Goal: Find specific page/section: Find specific page/section

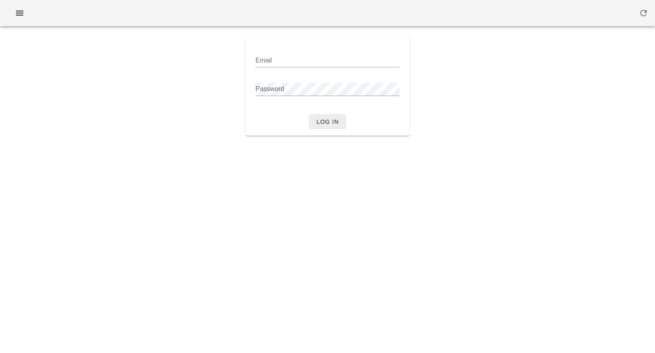
type input "[PERSON_NAME][EMAIL_ADDRESS][DOMAIN_NAME]"
click at [321, 125] on span "Log in" at bounding box center [327, 122] width 23 height 7
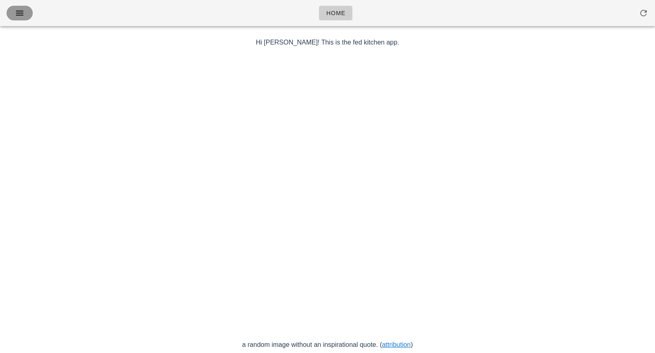
click at [20, 17] on icon "button" at bounding box center [20, 13] width 10 height 10
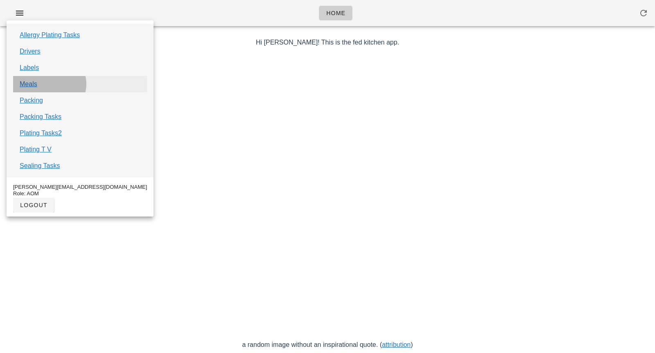
click at [32, 84] on link "Meals" at bounding box center [29, 84] width 18 height 10
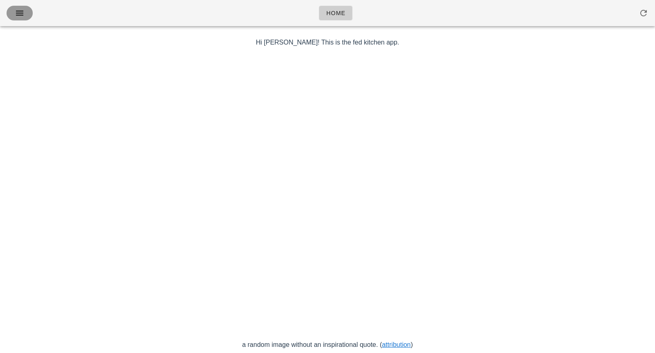
click at [18, 20] on button "button" at bounding box center [20, 13] width 26 height 15
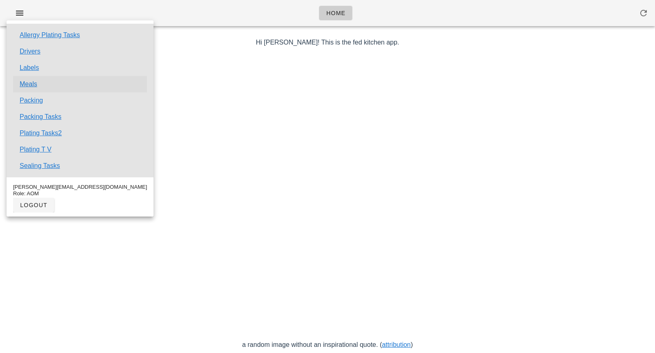
click at [27, 83] on link "Meals" at bounding box center [29, 84] width 18 height 10
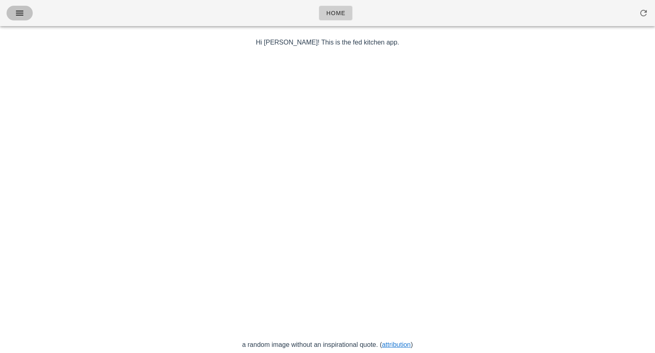
click at [22, 17] on icon "button" at bounding box center [20, 13] width 10 height 10
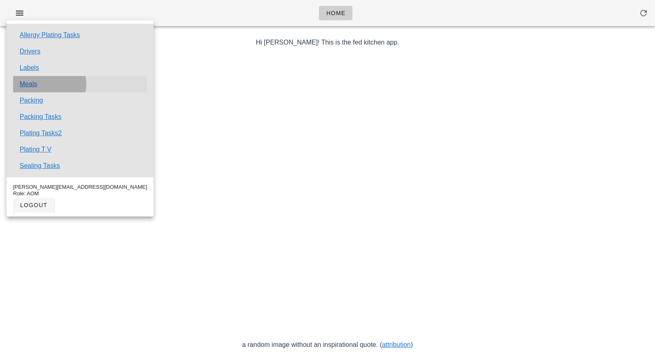
click at [34, 88] on link "Meals" at bounding box center [29, 84] width 18 height 10
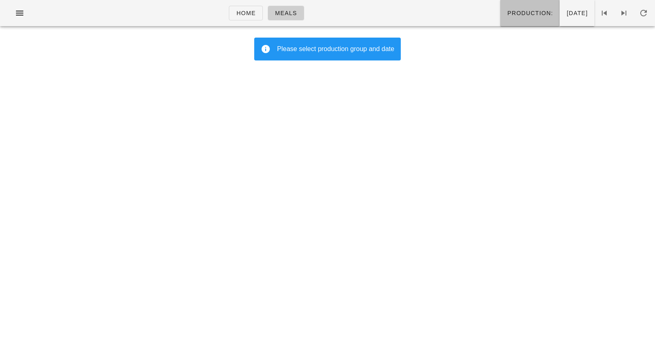
click at [513, 12] on span "Production:" at bounding box center [529, 13] width 46 height 7
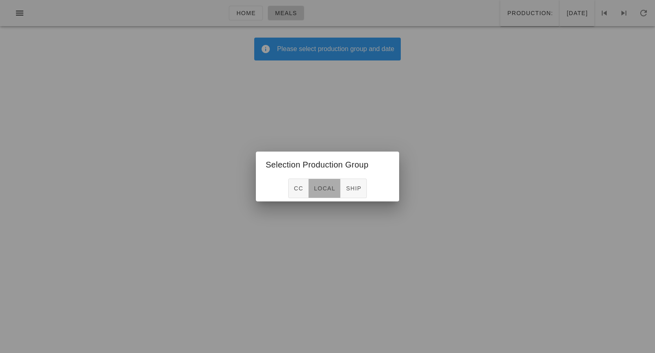
click at [320, 196] on button "local" at bounding box center [324, 189] width 32 height 20
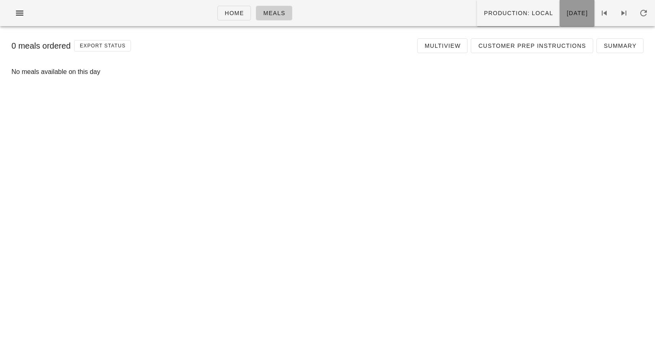
click at [566, 13] on span "Sunday Sep 28" at bounding box center [577, 13] width 22 height 7
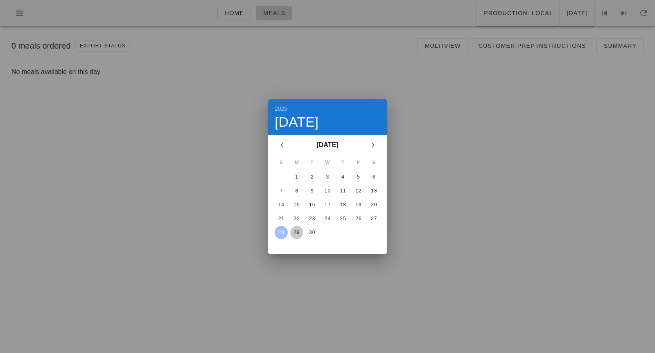
click at [299, 234] on div "29" at bounding box center [296, 233] width 13 height 6
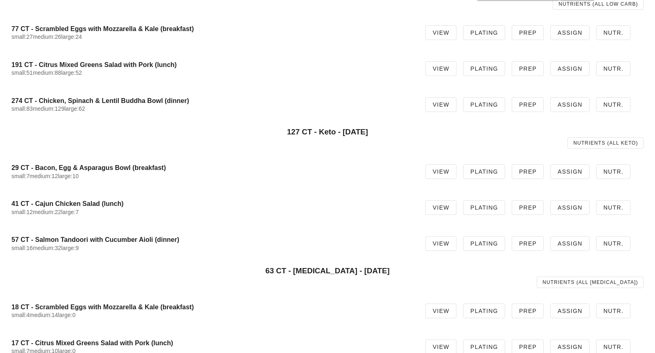
scroll to position [223, 0]
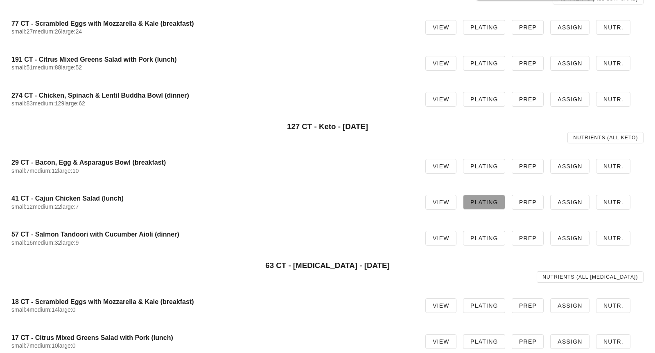
click at [482, 202] on span "Plating" at bounding box center [484, 202] width 28 height 7
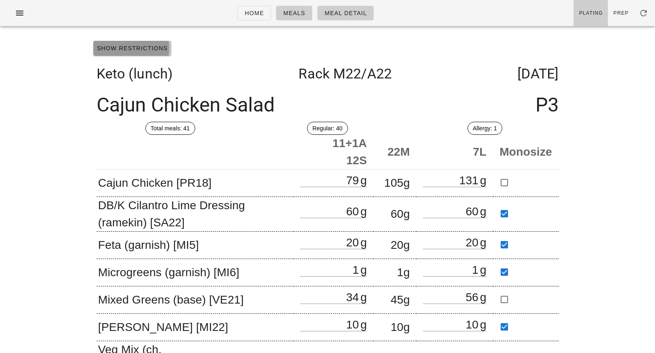
click at [164, 52] on button "Show Restrictions" at bounding box center [132, 48] width 78 height 15
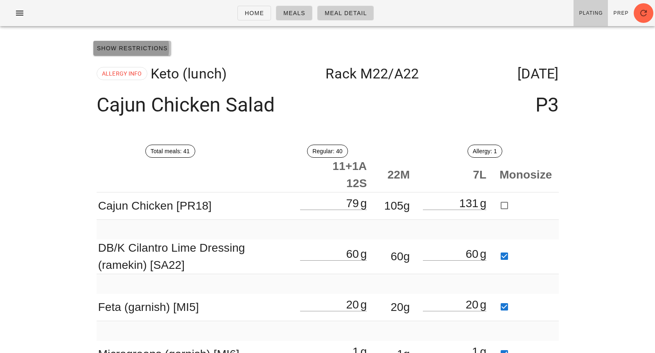
click at [117, 51] on span "Show Restrictions" at bounding box center [132, 48] width 71 height 7
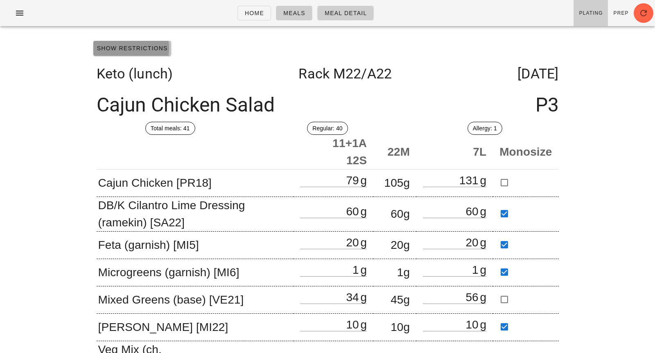
click at [117, 51] on span "Show Restrictions" at bounding box center [132, 48] width 71 height 7
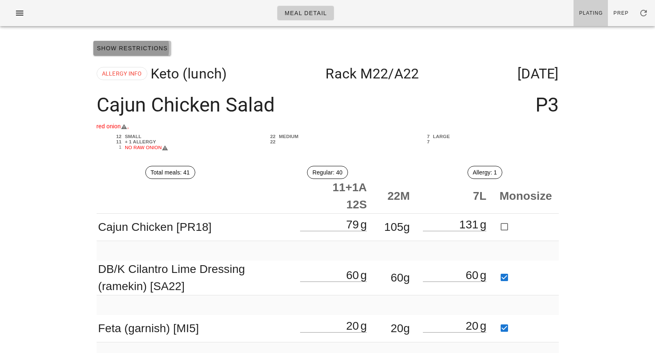
click at [126, 53] on button "Show Restrictions" at bounding box center [132, 48] width 78 height 15
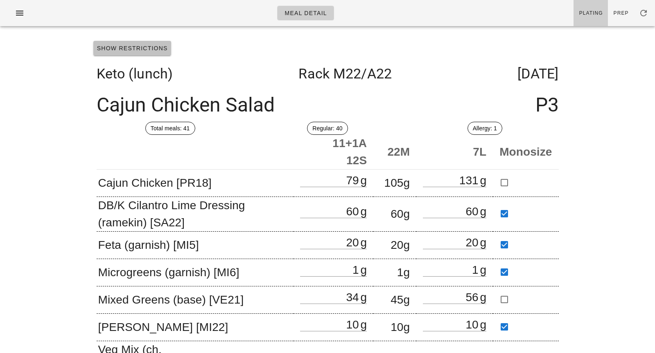
click at [126, 53] on button "Show Restrictions" at bounding box center [132, 48] width 78 height 15
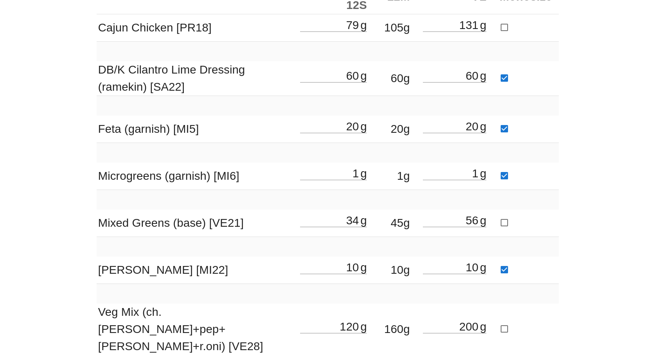
scroll to position [264, 0]
